Goal: Task Accomplishment & Management: Use online tool/utility

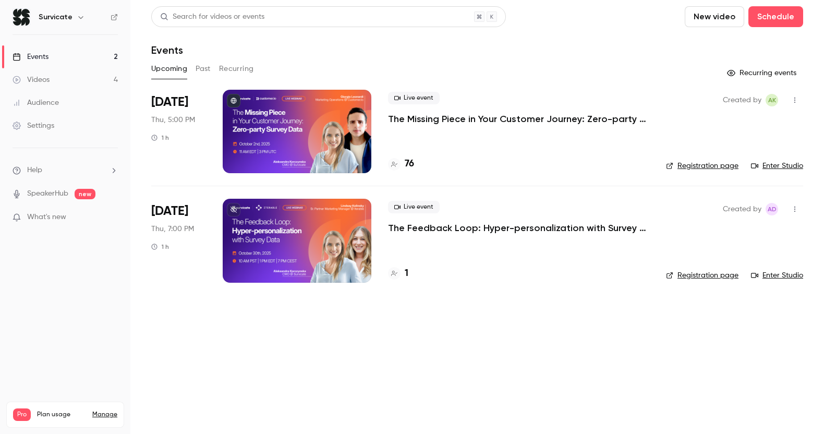
click at [489, 118] on p "The Missing Piece in Your Customer Journey: Zero-party Survey Data" at bounding box center [518, 119] width 261 height 13
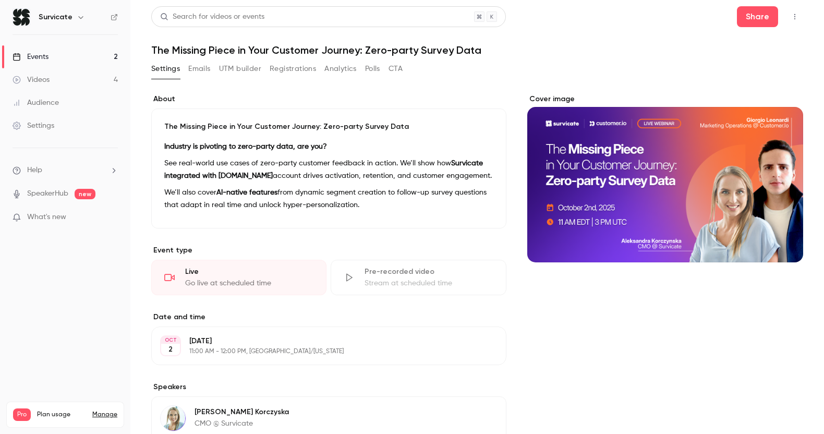
click at [302, 71] on button "Registrations" at bounding box center [293, 68] width 46 height 17
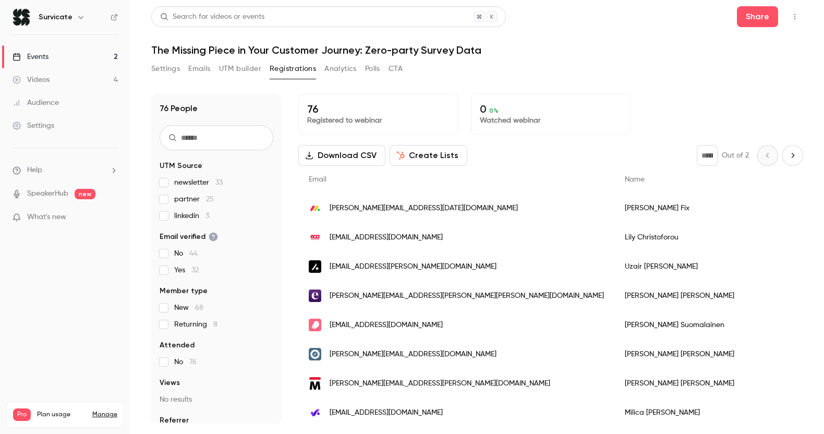
click at [165, 66] on button "Settings" at bounding box center [165, 68] width 29 height 17
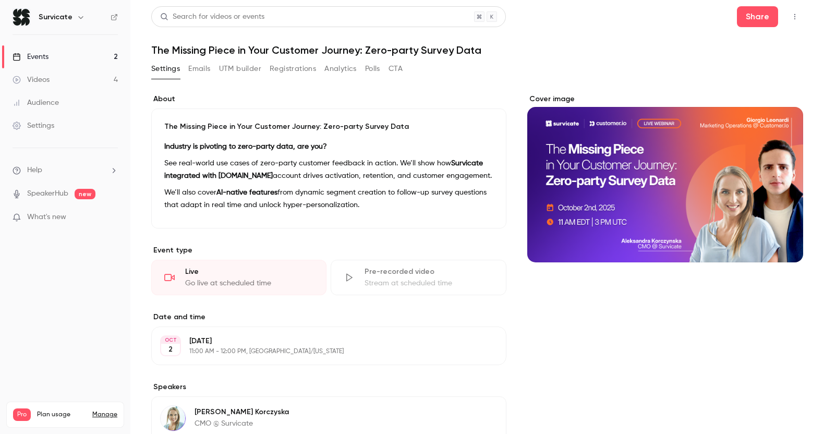
click at [52, 54] on link "Events 2" at bounding box center [65, 56] width 130 height 23
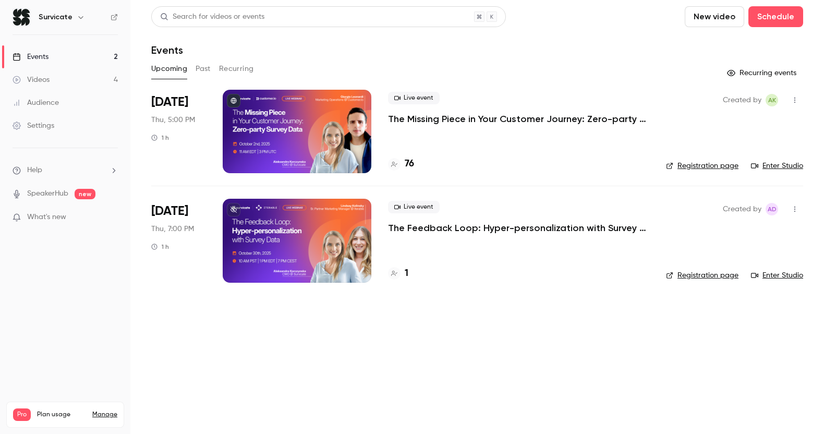
click at [672, 93] on button "button" at bounding box center [794, 100] width 17 height 17
click at [542, 138] on div at bounding box center [412, 217] width 824 height 434
click at [538, 123] on p "The Missing Piece in Your Customer Journey: Zero-party Survey Data" at bounding box center [518, 119] width 261 height 13
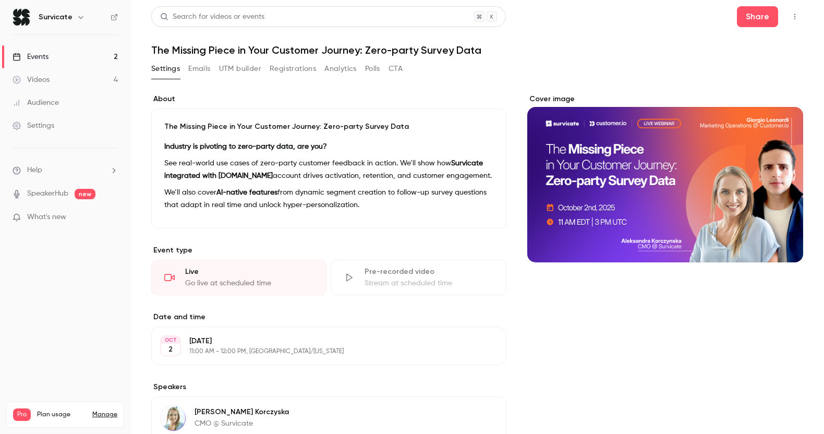
click at [672, 22] on button "button" at bounding box center [794, 16] width 17 height 17
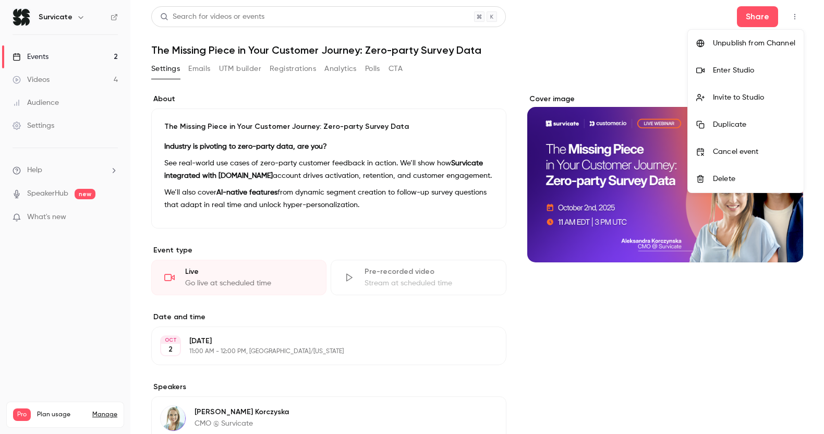
click at [672, 72] on div "Enter Studio" at bounding box center [754, 70] width 82 height 10
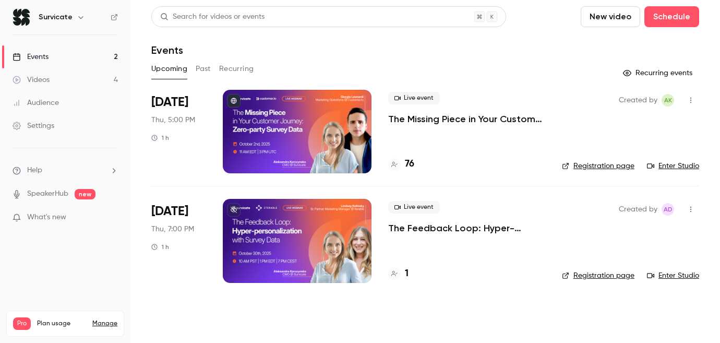
click at [513, 120] on p "The Missing Piece in Your Customer Journey: Zero-party Survey Data" at bounding box center [466, 119] width 157 height 13
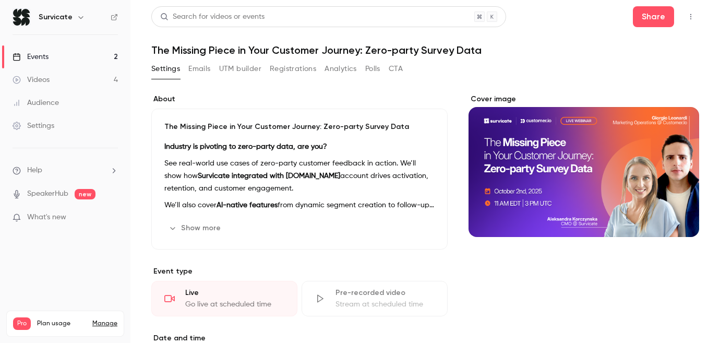
click at [690, 16] on icon "button" at bounding box center [690, 16] width 8 height 7
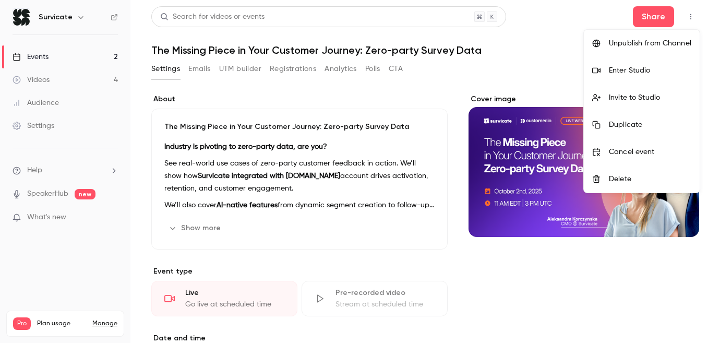
click at [664, 59] on li "Enter Studio" at bounding box center [642, 70] width 116 height 27
